Goal: Transaction & Acquisition: Register for event/course

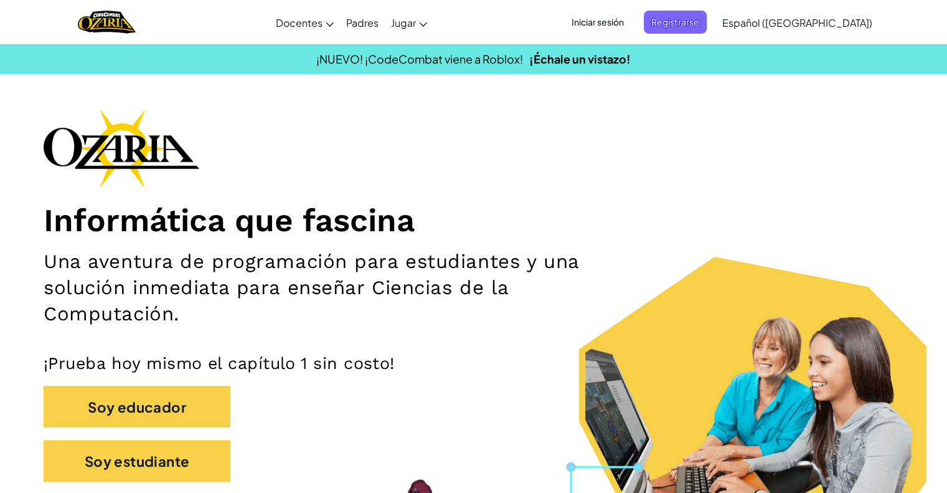
click at [575, 184] on div "Informática que fascina Una aventura de programación para estudiantes y una sol…" at bounding box center [474, 301] width 860 height 386
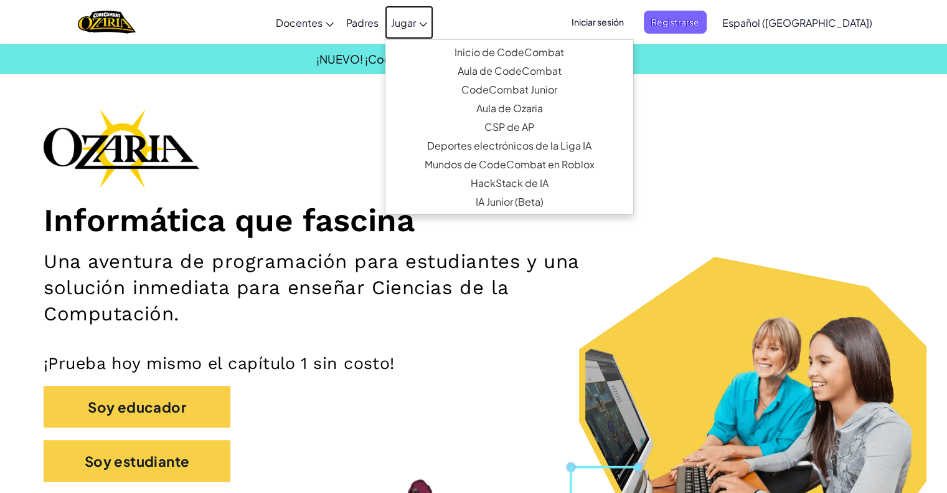
click at [412, 14] on link "Jugar" at bounding box center [409, 23] width 49 height 34
click at [282, 141] on div "Informática que fascina Una aventura de programación para estudiantes y una sol…" at bounding box center [474, 301] width 860 height 386
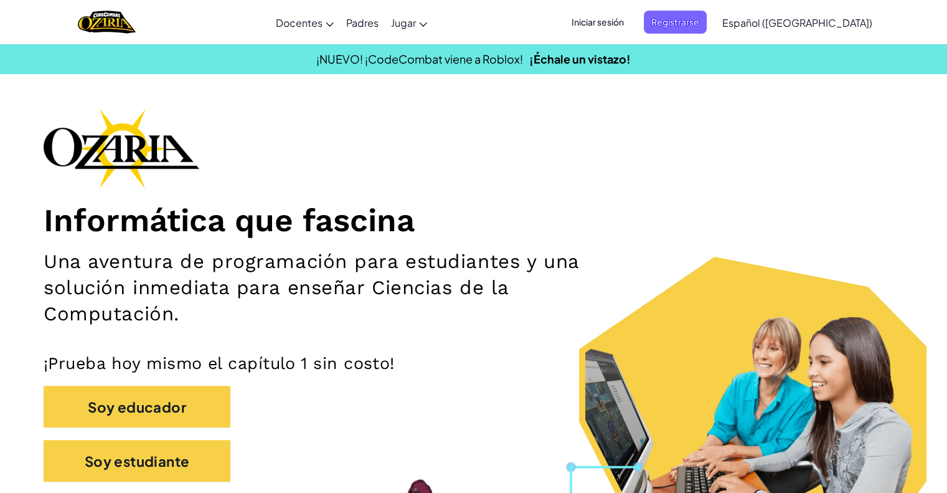
click at [618, 23] on font "Iniciar sesión" at bounding box center [598, 21] width 52 height 11
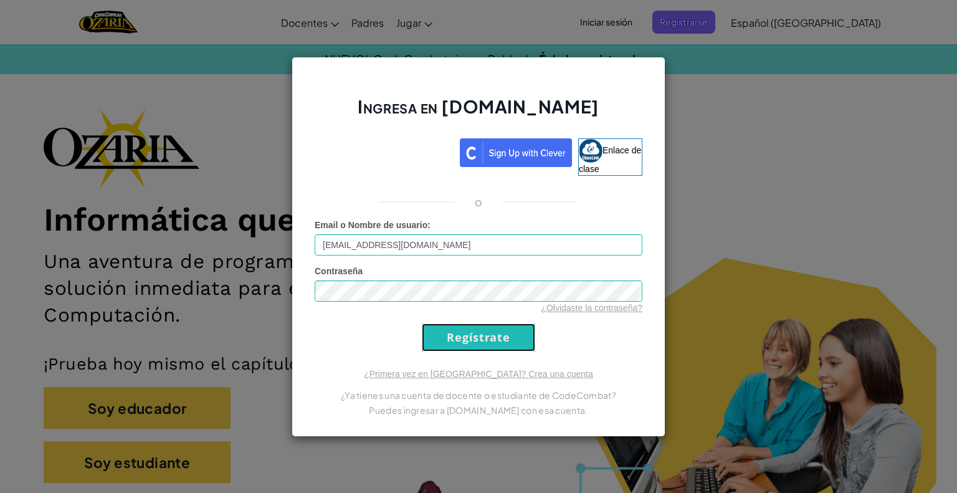
click at [472, 329] on input "Regístrate" at bounding box center [478, 337] width 113 height 28
